Goal: Task Accomplishment & Management: Manage account settings

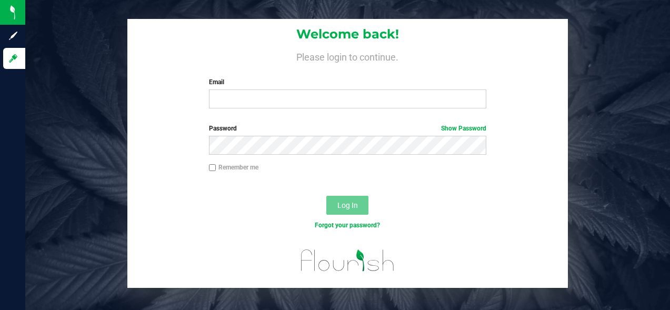
drag, startPoint x: 0, startPoint y: 0, endPoint x: 599, endPoint y: 313, distance: 676.2
click at [599, 309] on html "Sign up Log in Welcome back! Please login to continue. Email Required Please fo…" at bounding box center [335, 155] width 670 height 310
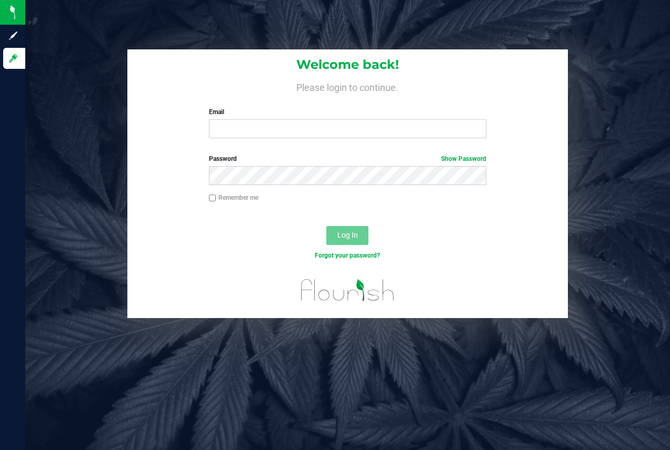
click at [362, 119] on div "Email Required Please format your email correctly." at bounding box center [348, 122] width 294 height 31
drag, startPoint x: 257, startPoint y: 131, endPoint x: 275, endPoint y: 85, distance: 49.6
click at [257, 130] on input "Email" at bounding box center [348, 128] width 278 height 19
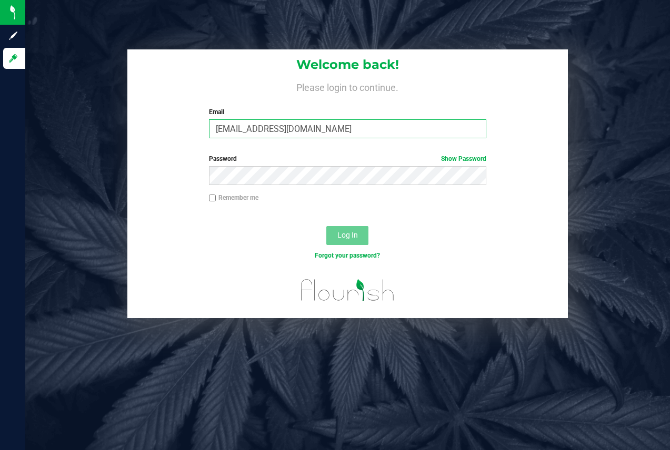
type input "[EMAIL_ADDRESS][DOMAIN_NAME]"
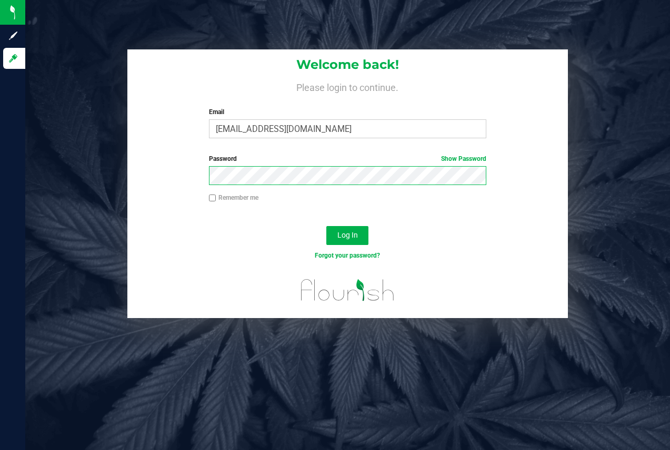
click at [326, 226] on button "Log In" at bounding box center [347, 235] width 42 height 19
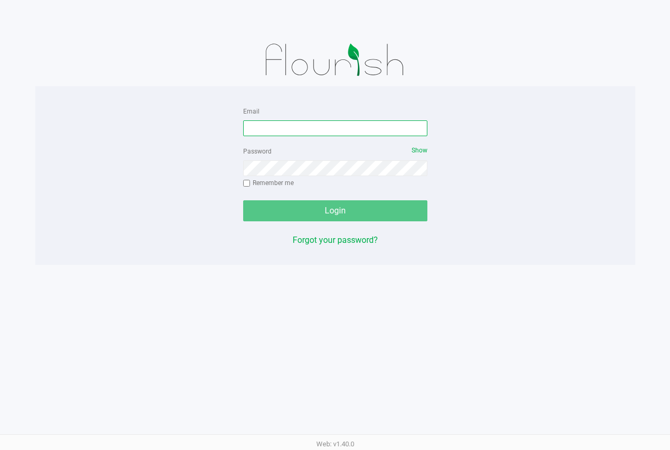
click at [320, 131] on input "Email" at bounding box center [335, 129] width 184 height 16
type input "[EMAIL_ADDRESS][DOMAIN_NAME]"
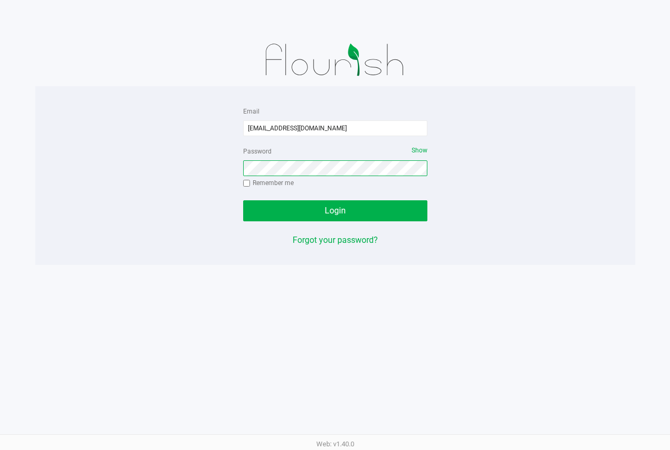
click at [243, 200] on button "Login" at bounding box center [335, 210] width 184 height 21
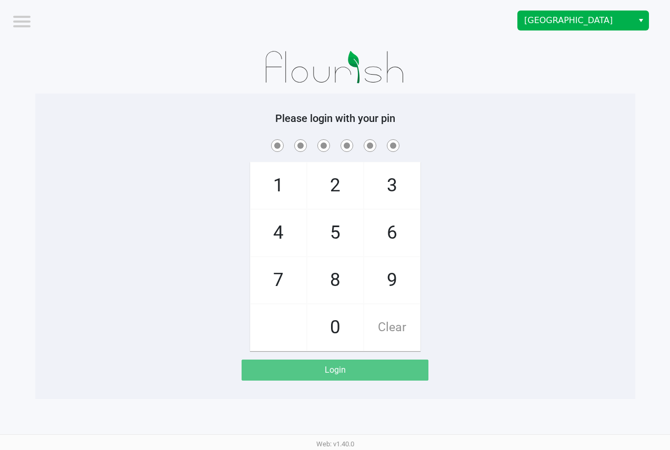
drag, startPoint x: 537, startPoint y: 145, endPoint x: 600, endPoint y: 29, distance: 131.9
click at [563, 91] on div "Please login with your pin 1 4 7 2 5 8 0 3 6 9 Clear Login" at bounding box center [335, 220] width 600 height 358
